Goal: Task Accomplishment & Management: Use online tool/utility

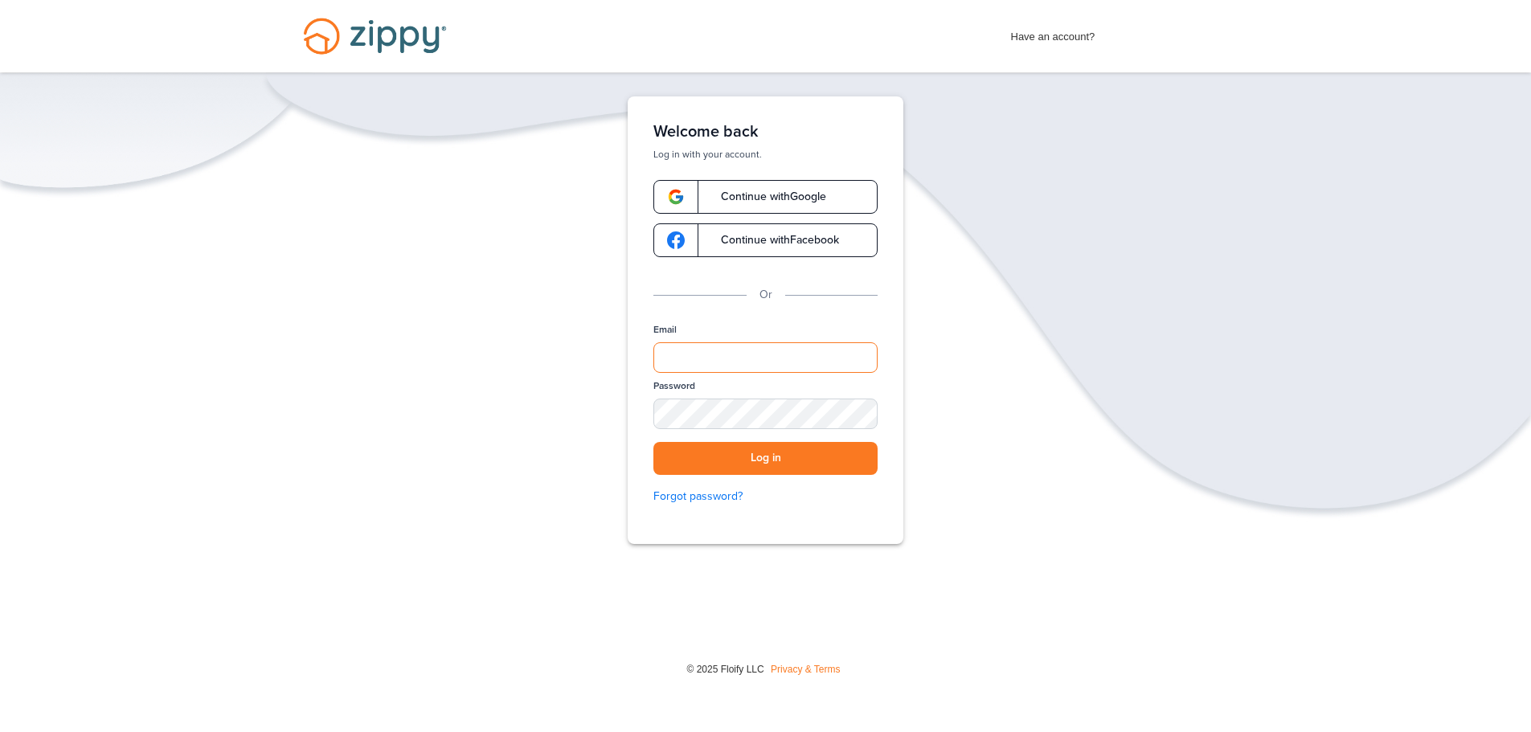
click at [715, 360] on input "Email" at bounding box center [766, 357] width 224 height 31
type input "**********"
click at [771, 462] on button "Log in" at bounding box center [766, 458] width 224 height 33
